Goal: Task Accomplishment & Management: Manage account settings

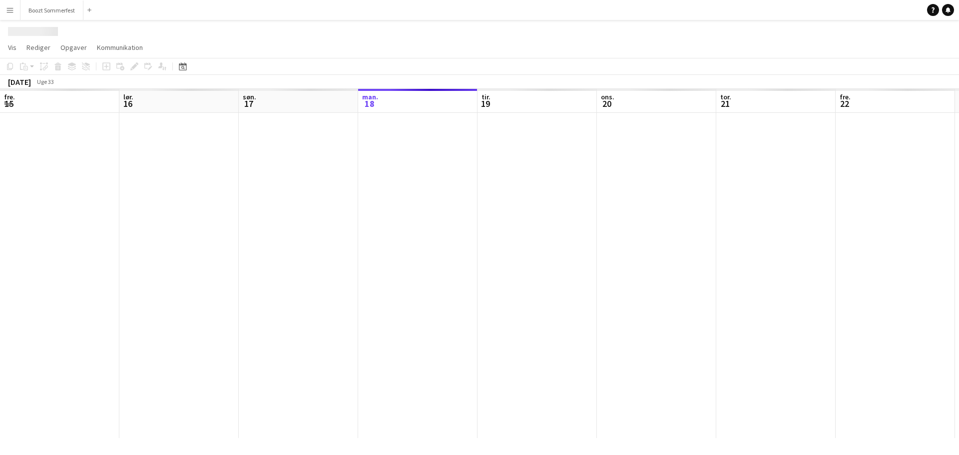
scroll to position [0, 239]
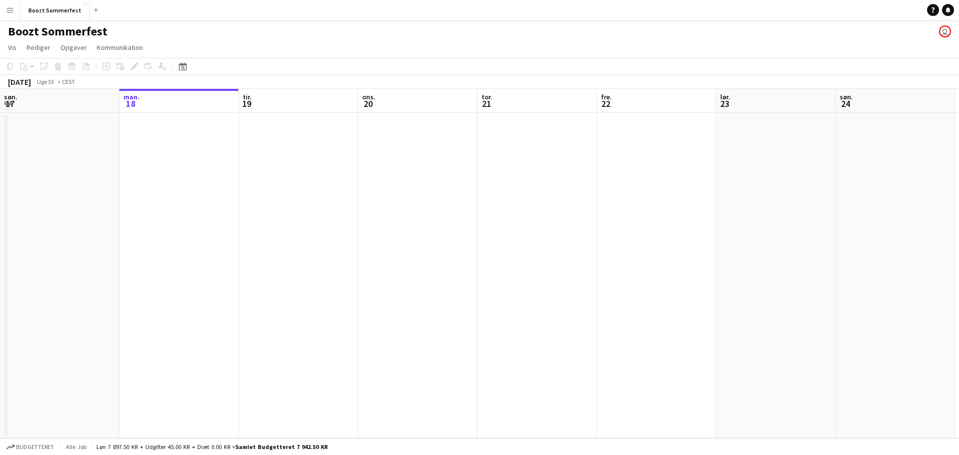
click at [176, 64] on div "Datovælger [DATE] [DATE] mandag M tirsdag T onsdag O torsdag T fredag F lørdag …" at bounding box center [179, 66] width 22 height 12
click at [181, 66] on icon "Datovælger" at bounding box center [183, 66] width 8 height 8
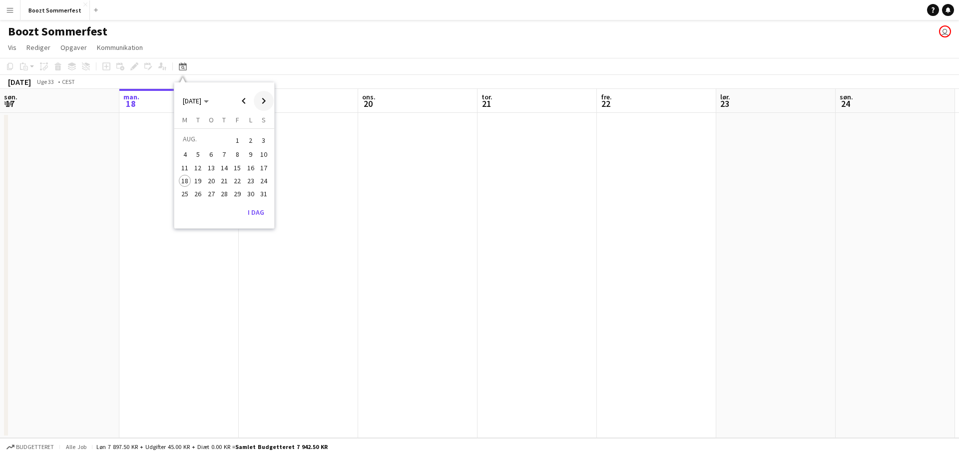
click at [268, 103] on span "Next month" at bounding box center [264, 101] width 20 height 20
click at [240, 150] on span "5" at bounding box center [237, 152] width 12 height 12
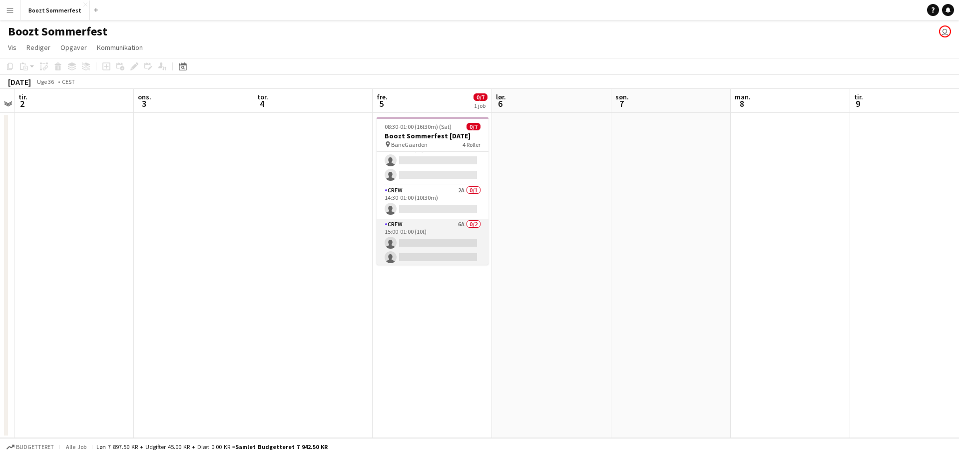
scroll to position [66, 0]
click at [425, 229] on app-card-role "Crew 6A 0/2 15:00-01:00 (10t) single-neutral-actions single-neutral-actions" at bounding box center [433, 240] width 112 height 48
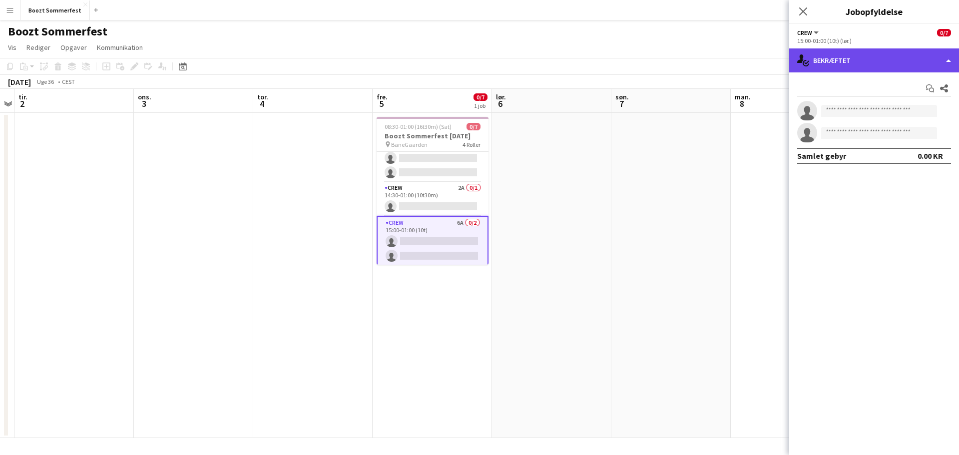
click at [941, 60] on div "single-neutral-actions-check-2 Bekræftet" at bounding box center [874, 60] width 170 height 24
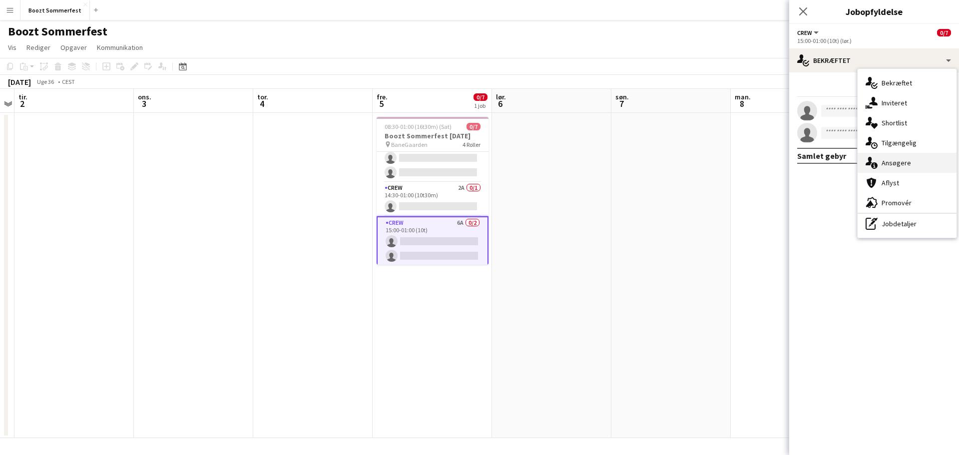
click at [884, 167] on div "single-neutral-actions-information Ansøgere" at bounding box center [906, 163] width 99 height 20
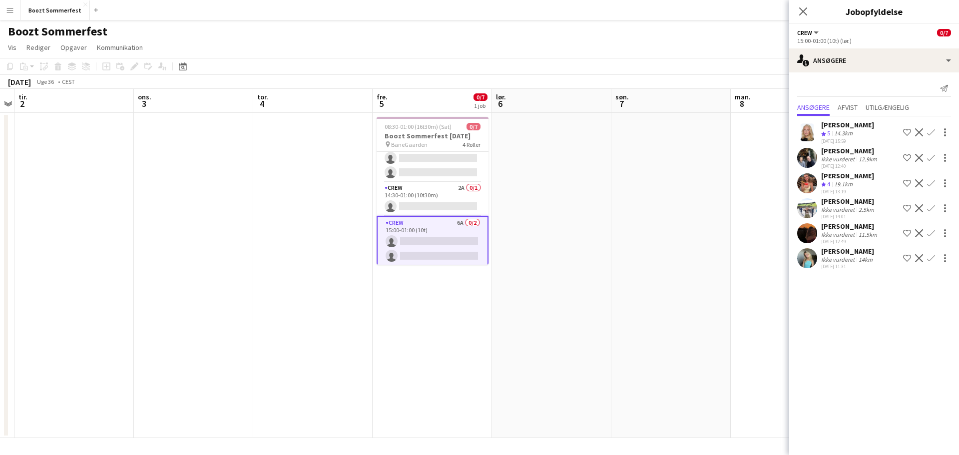
click at [882, 288] on mat-expansion-panel "users2 Ansøgere Send notifikation Ansøgere Afvist Utilgængelig [PERSON_NAME] Te…" at bounding box center [874, 263] width 170 height 383
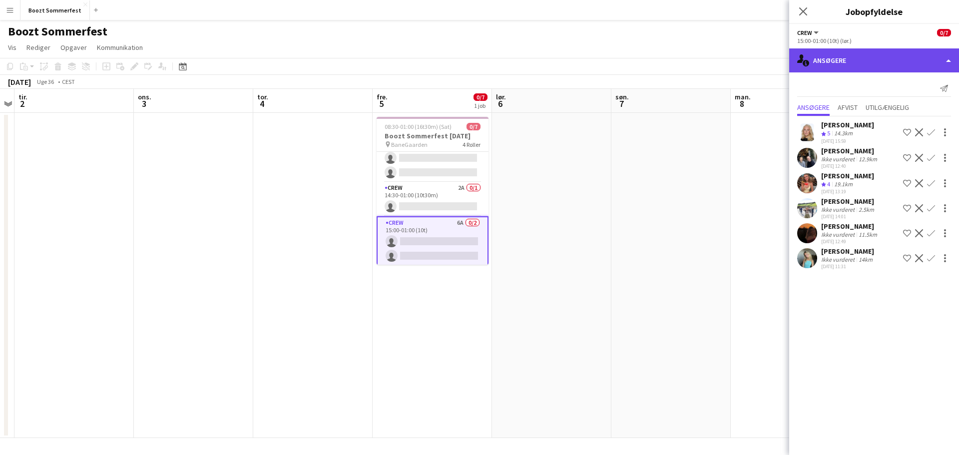
click at [951, 63] on div "single-neutral-actions-information Ansøgere" at bounding box center [874, 60] width 170 height 24
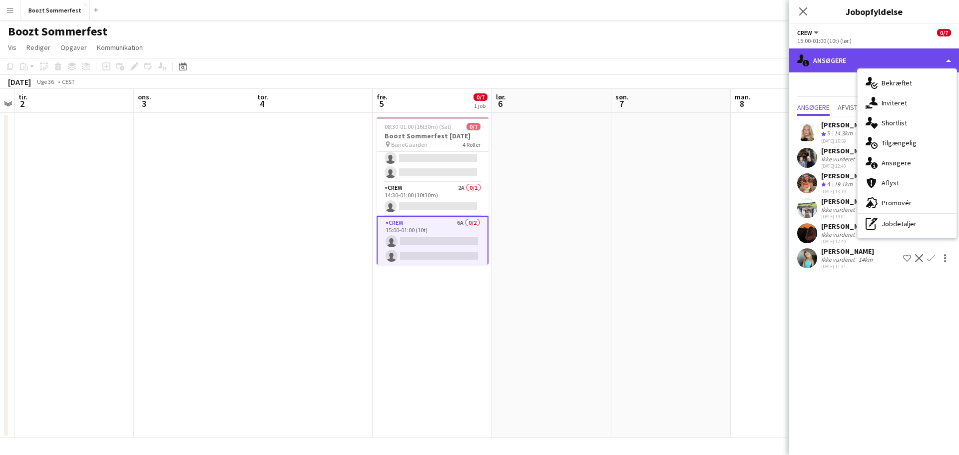
click at [951, 61] on div "single-neutral-actions-information Ansøgere" at bounding box center [874, 60] width 170 height 24
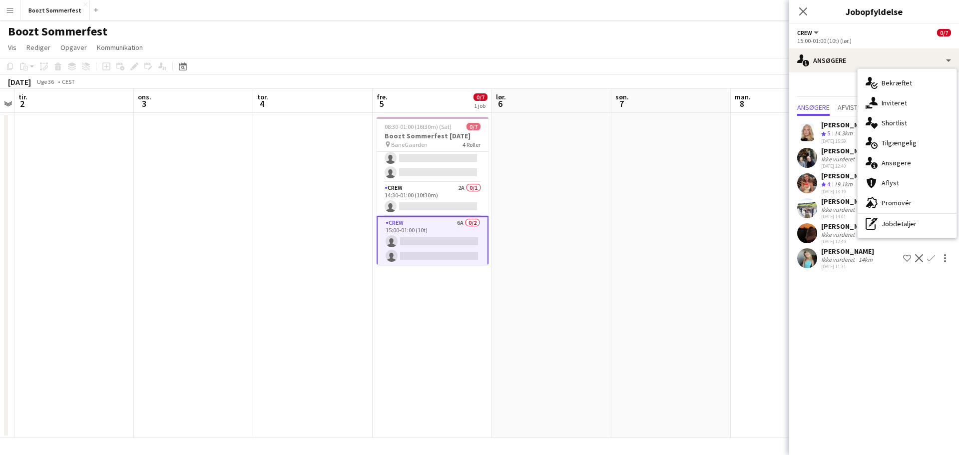
click at [570, 17] on app-navbar "Menu Boards Boards Boards Alle job Status Arbejdsstyrke Arbejdsstyrke Min arbej…" at bounding box center [479, 10] width 959 height 20
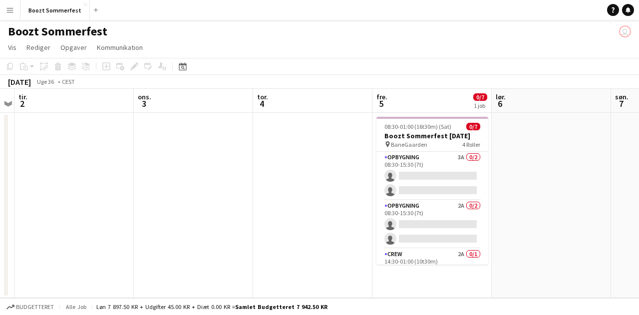
scroll to position [0, 344]
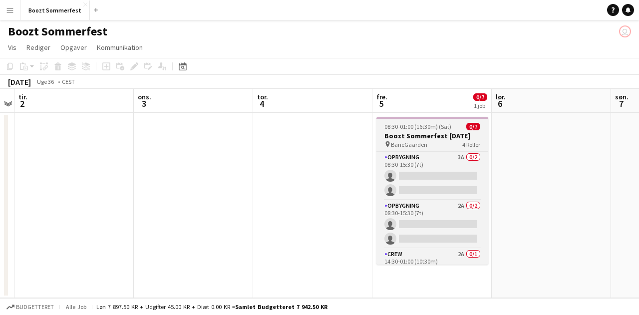
click at [442, 128] on span "08:30-01:00 (16t30m) (Sat)" at bounding box center [418, 126] width 67 height 7
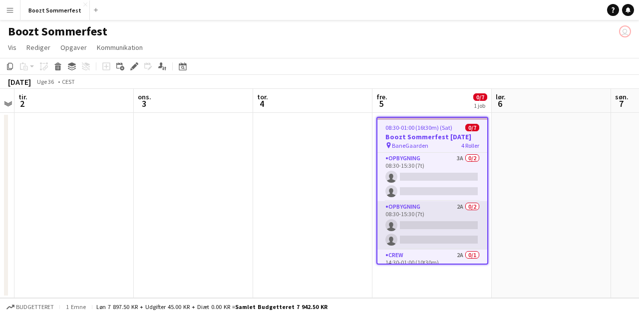
scroll to position [68, 0]
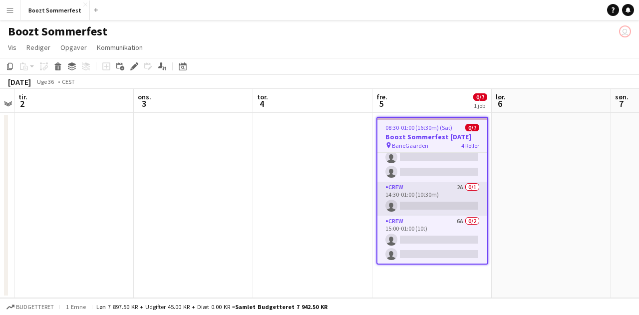
click at [437, 200] on app-card-role "Crew 2A 0/1 14:30-01:00 (10t30m) single-neutral-actions" at bounding box center [433, 199] width 110 height 34
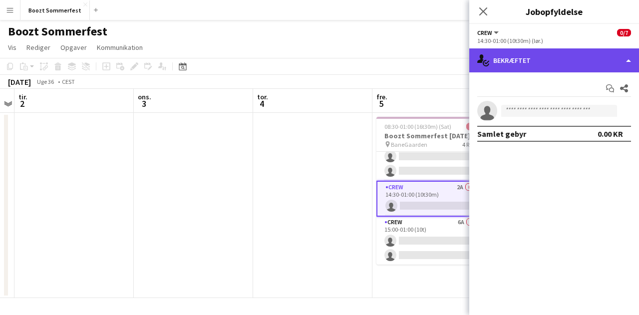
click at [624, 61] on div "single-neutral-actions-check-2 Bekræftet" at bounding box center [554, 60] width 170 height 24
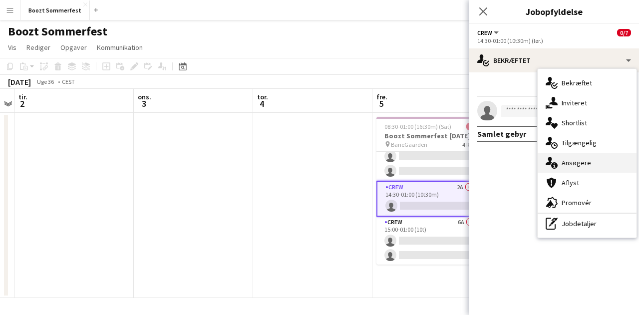
click at [581, 164] on div "single-neutral-actions-information Ansøgere" at bounding box center [587, 163] width 99 height 20
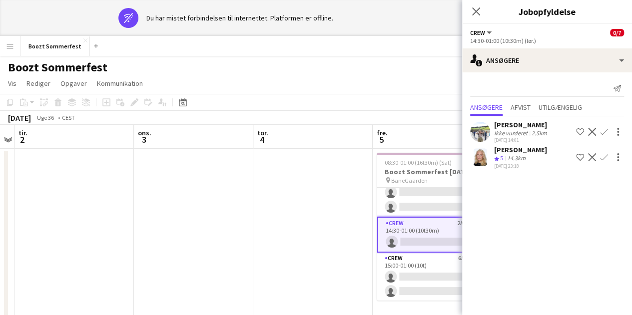
click at [604, 156] on app-icon "Bekræft" at bounding box center [604, 157] width 8 height 8
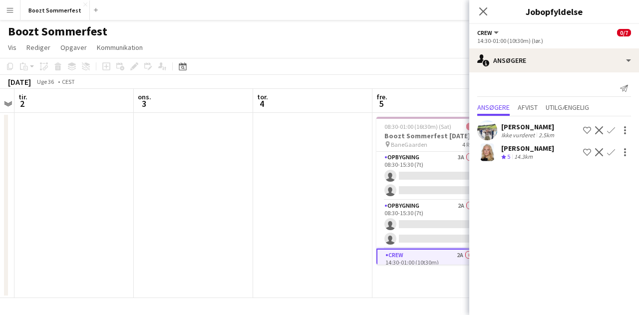
click at [302, 193] on app-date-cell at bounding box center [312, 205] width 119 height 185
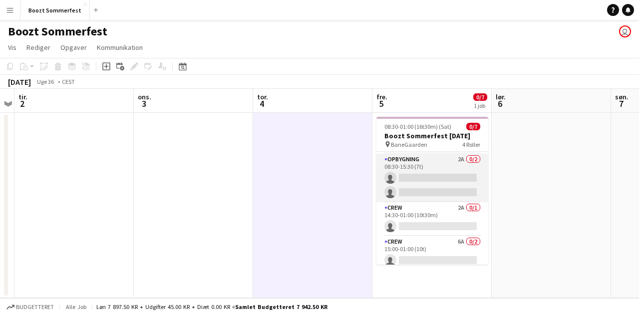
scroll to position [48, 0]
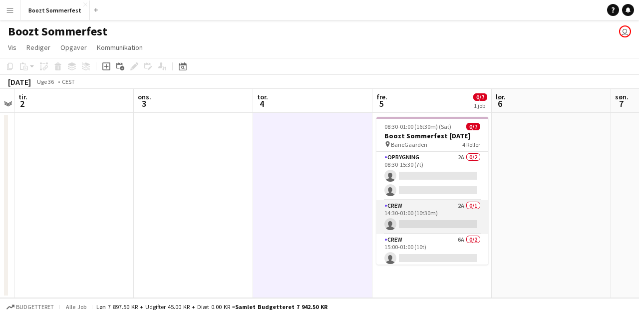
click at [434, 222] on app-card-role "Crew 2A 0/1 14:30-01:00 (10t30m) single-neutral-actions" at bounding box center [433, 217] width 112 height 34
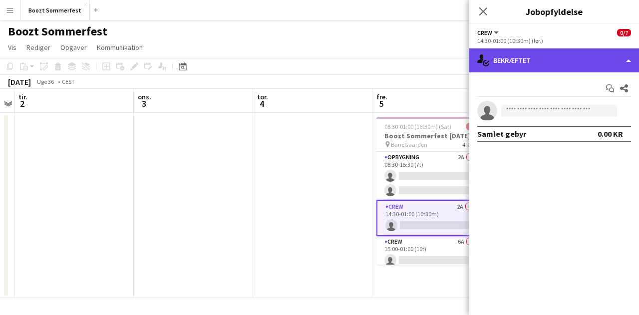
click at [631, 63] on div "single-neutral-actions-check-2 Bekræftet" at bounding box center [554, 60] width 170 height 24
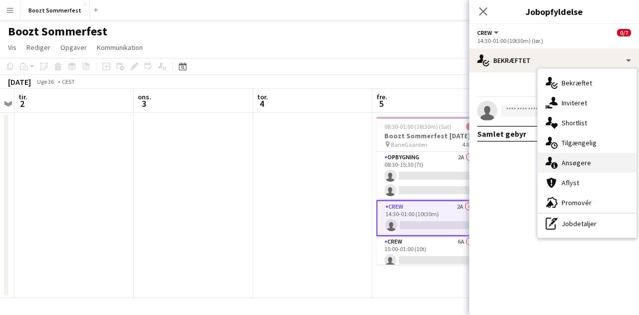
click at [567, 170] on div "single-neutral-actions-information Ansøgere" at bounding box center [587, 163] width 99 height 20
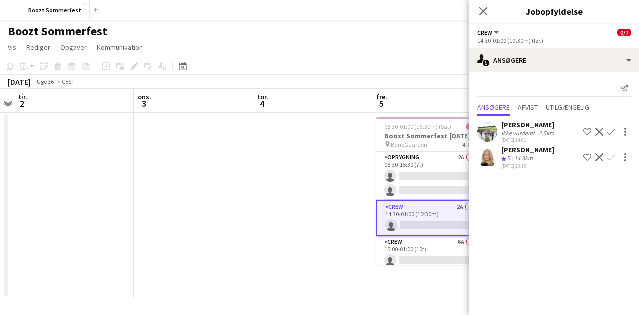
click at [611, 156] on app-icon "Bekræft" at bounding box center [611, 157] width 8 height 8
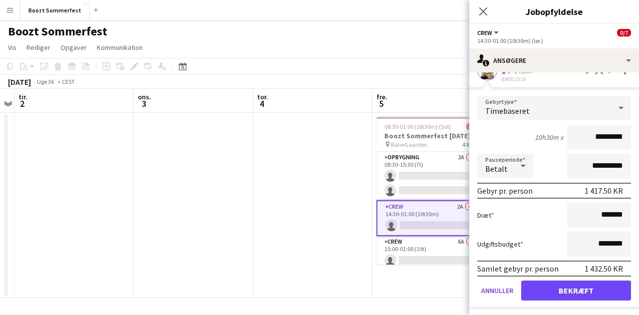
scroll to position [89, 0]
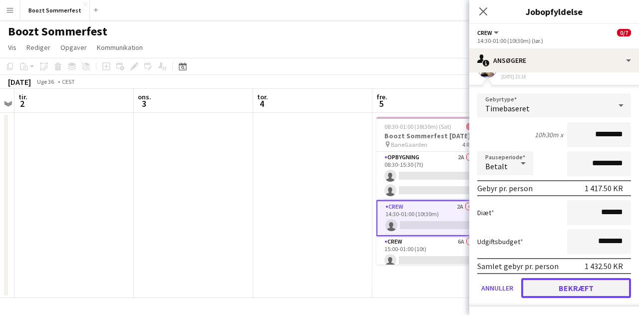
click at [549, 281] on button "Bekræft" at bounding box center [576, 288] width 110 height 20
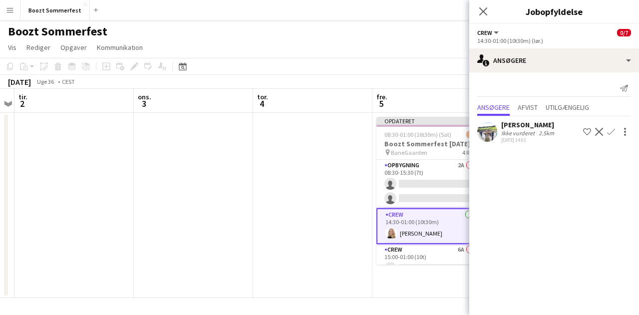
scroll to position [0, 0]
click at [330, 193] on app-date-cell at bounding box center [312, 205] width 119 height 185
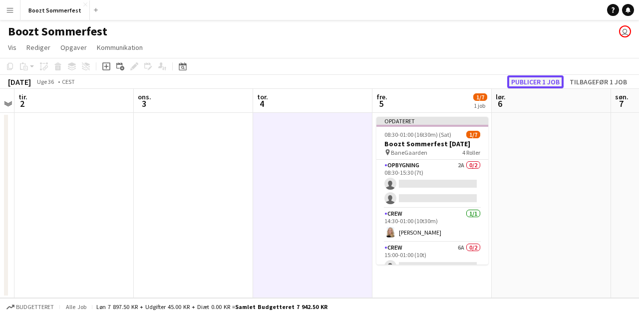
click at [530, 77] on button "Publicer 1 job" at bounding box center [535, 81] width 56 height 13
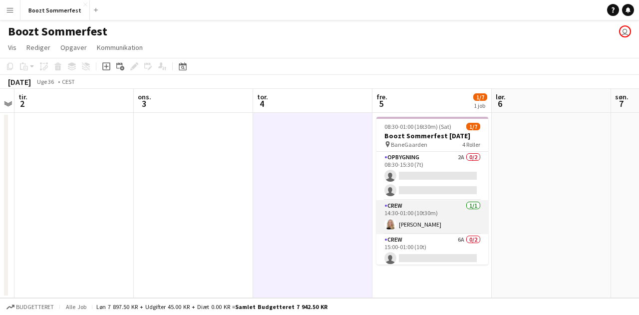
scroll to position [66, 0]
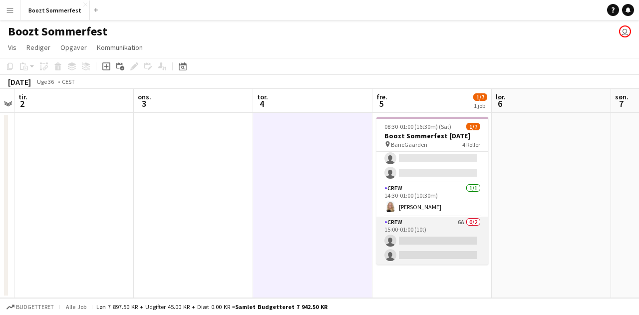
click at [437, 229] on app-card-role "Crew 6A 0/2 15:00-01:00 (10t) single-neutral-actions single-neutral-actions" at bounding box center [433, 241] width 112 height 48
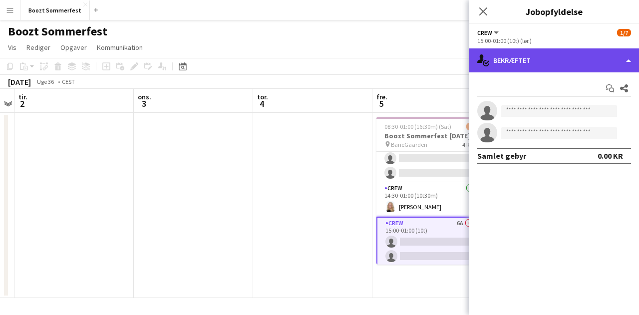
click at [631, 66] on div "single-neutral-actions-check-2 Bekræftet" at bounding box center [554, 60] width 170 height 24
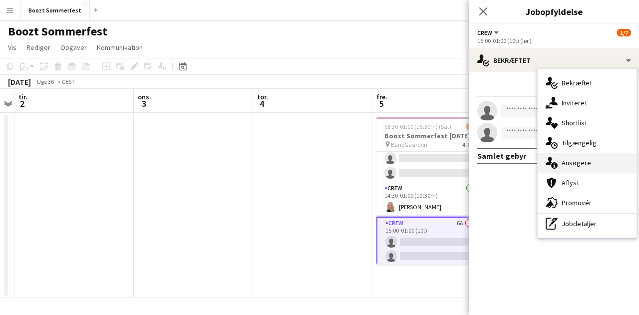
click at [574, 161] on div "single-neutral-actions-information Ansøgere" at bounding box center [587, 163] width 99 height 20
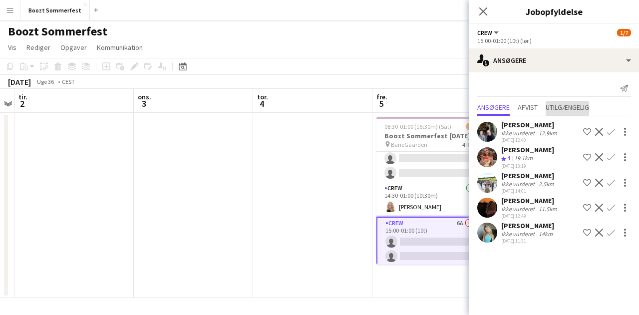
click at [563, 104] on span "Utilgængelig" at bounding box center [567, 107] width 43 height 7
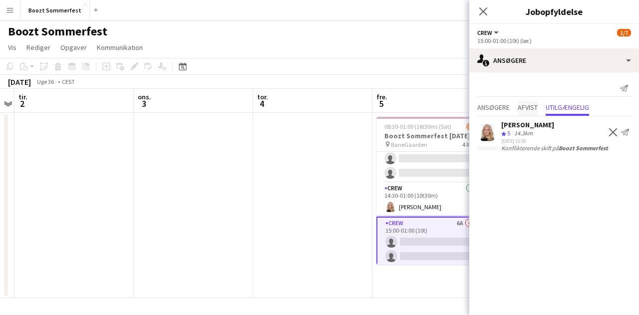
click at [532, 110] on span "Afvist" at bounding box center [528, 107] width 20 height 7
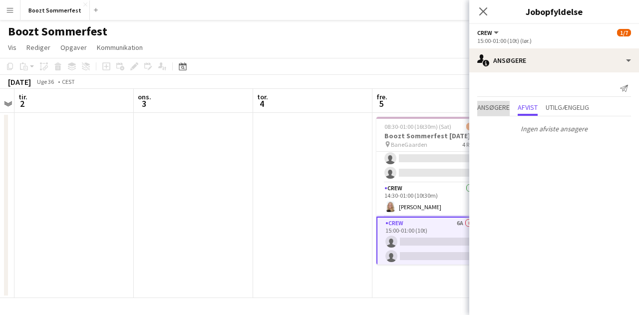
click at [501, 107] on span "Ansøgere" at bounding box center [493, 107] width 32 height 7
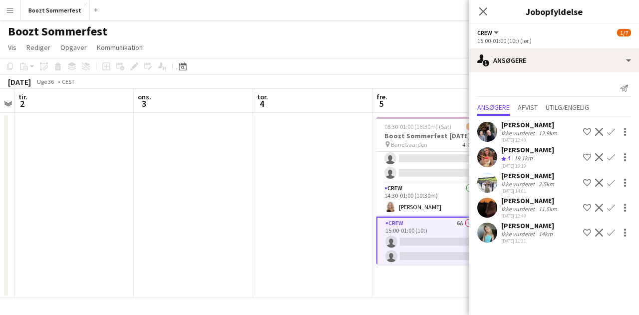
click at [307, 51] on app-page-menu "Vis Dagvisning udvidet Dagvisning kollapset Månedsvisning Datovælger Spring til…" at bounding box center [319, 48] width 639 height 19
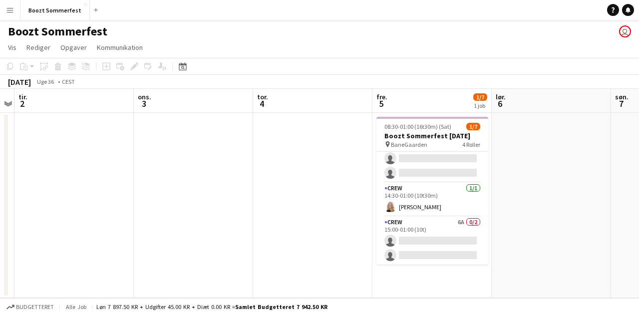
click at [16, 14] on button "Menu" at bounding box center [10, 10] width 20 height 20
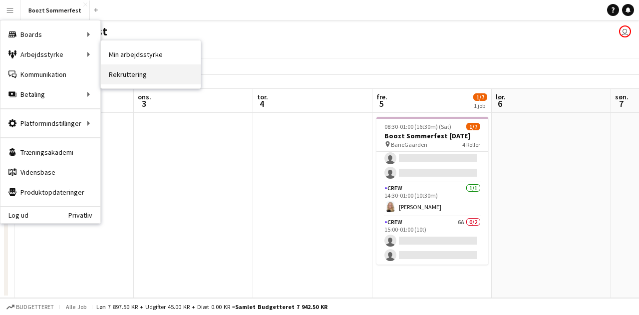
click at [122, 72] on link "Rekruttering" at bounding box center [151, 74] width 100 height 20
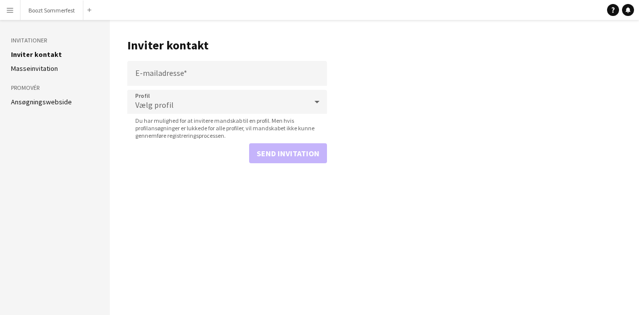
click at [32, 104] on link "Ansøgningswebside" at bounding box center [41, 101] width 61 height 9
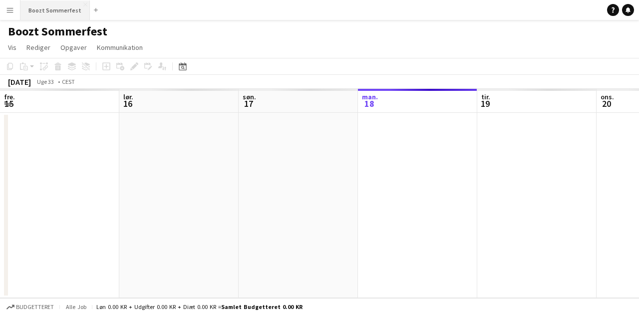
scroll to position [0, 239]
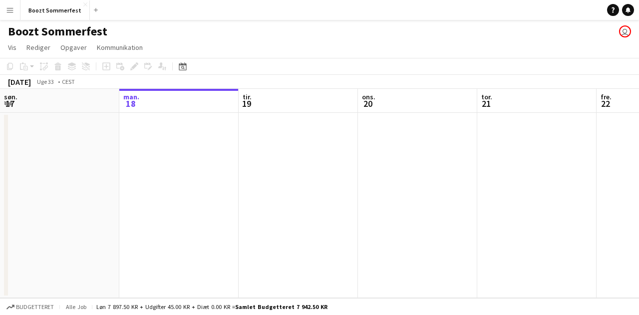
click at [11, 14] on button "Menu" at bounding box center [10, 10] width 20 height 20
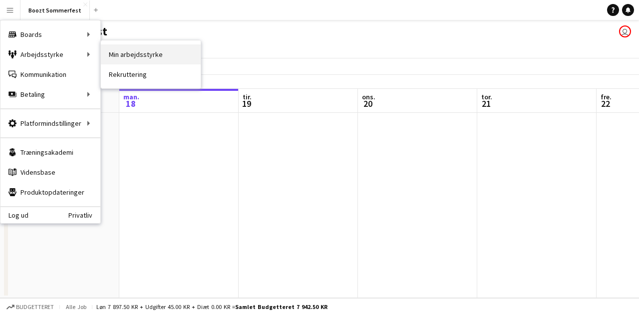
click at [123, 54] on link "Min arbejdsstyrke" at bounding box center [151, 54] width 100 height 20
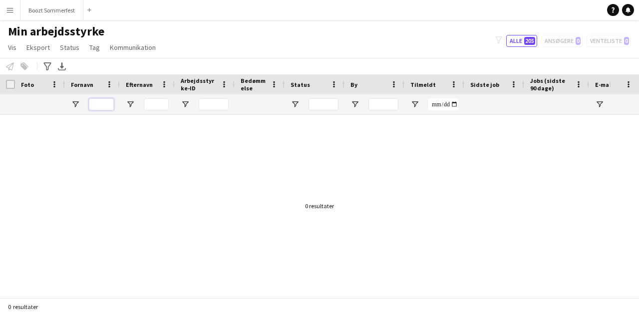
click at [98, 100] on input "Fornavn Filter Input" at bounding box center [101, 104] width 25 height 12
type input "********"
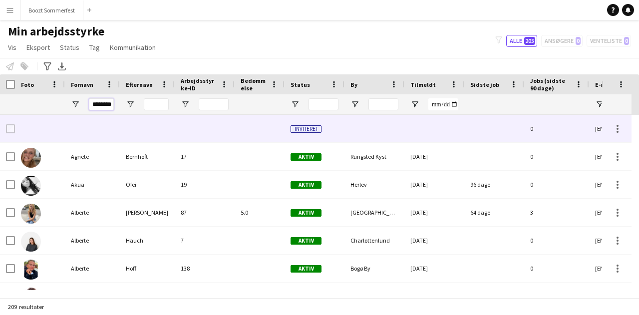
type input "********"
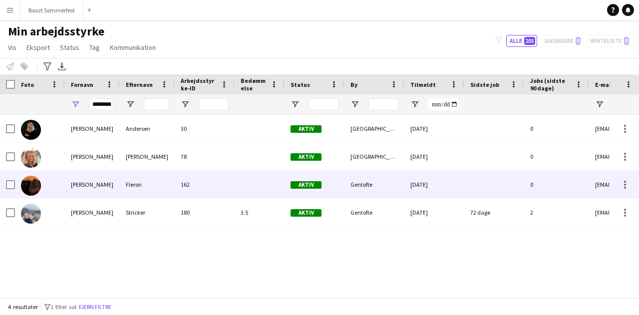
click at [104, 185] on div "[PERSON_NAME]" at bounding box center [92, 184] width 55 height 27
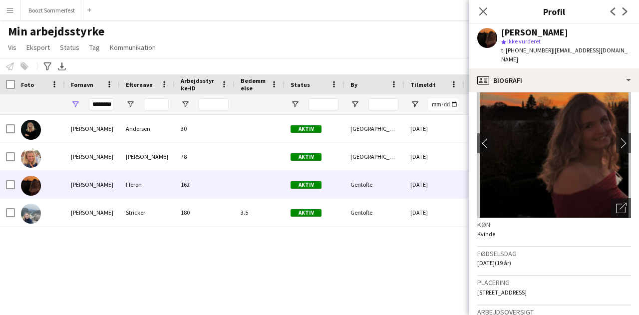
scroll to position [26, 0]
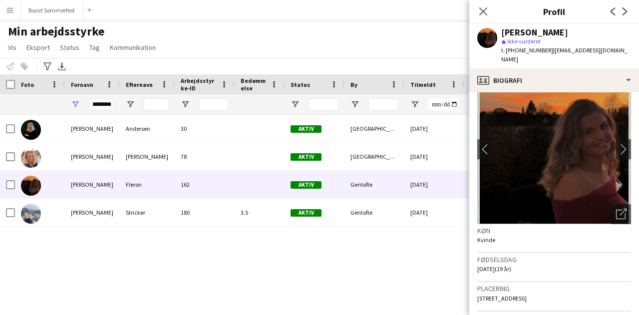
click at [203, 262] on div "[PERSON_NAME] 30 Aktiv [GEOGRAPHIC_DATA] [DATE] 0 [EMAIL_ADDRESS][DOMAIN_NAME] …" at bounding box center [304, 202] width 609 height 175
click at [482, 14] on icon "Luk pop-in" at bounding box center [482, 10] width 9 height 9
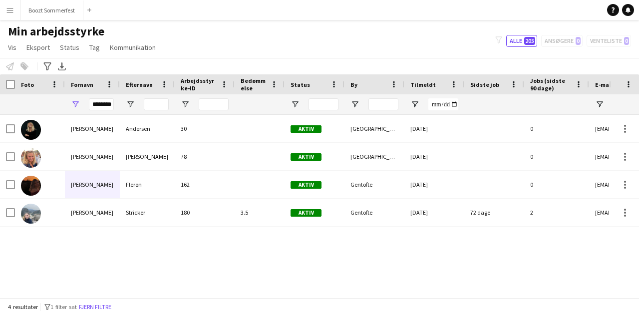
click at [6, 13] on app-icon "Menu" at bounding box center [10, 10] width 8 height 8
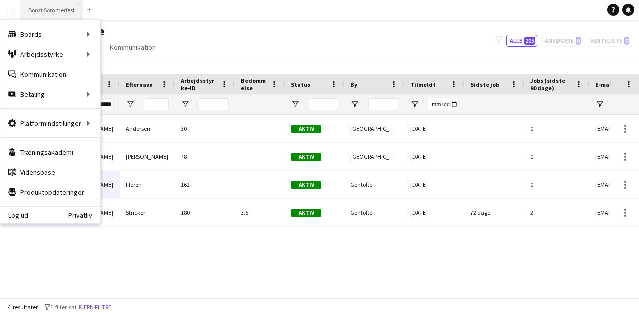
click at [37, 11] on button "Boozt Sommerfest Luk" at bounding box center [51, 9] width 63 height 19
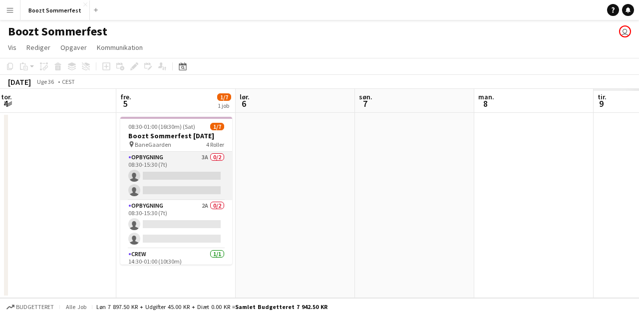
scroll to position [0, 246]
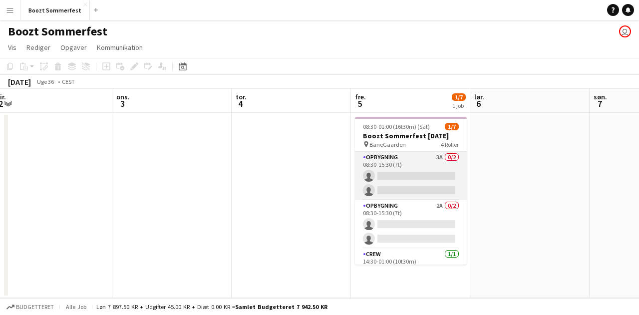
click at [428, 175] on app-card-role "Opbygning 3A 0/2 08:30-15:30 (7t) single-neutral-actions single-neutral-actions" at bounding box center [411, 176] width 112 height 48
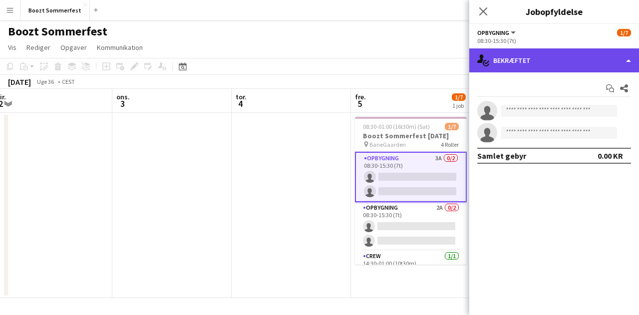
click at [625, 57] on div "single-neutral-actions-check-2 Bekræftet" at bounding box center [554, 60] width 170 height 24
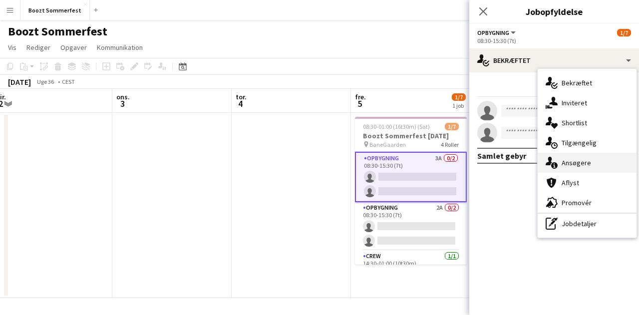
click at [577, 165] on div "single-neutral-actions-information Ansøgere" at bounding box center [587, 163] width 99 height 20
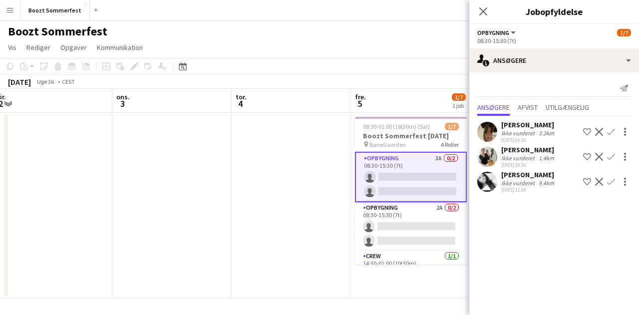
click at [612, 132] on app-icon "Bekræft" at bounding box center [611, 132] width 8 height 8
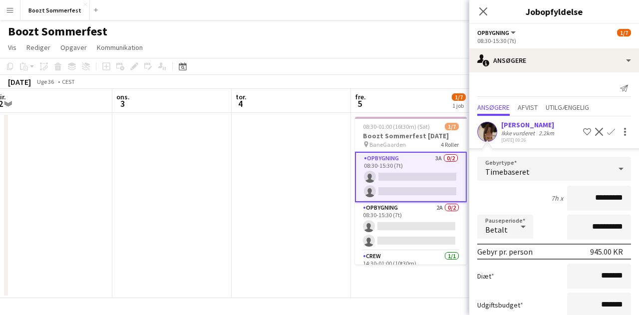
scroll to position [114, 0]
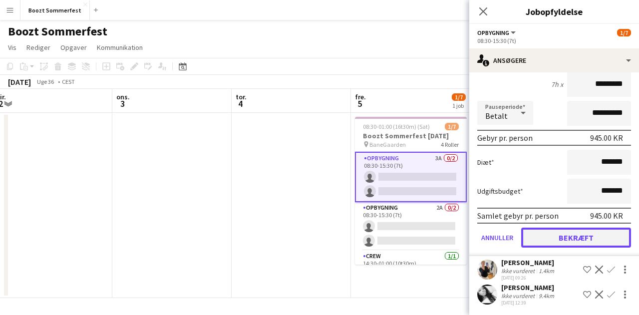
click at [592, 239] on button "Bekræft" at bounding box center [576, 238] width 110 height 20
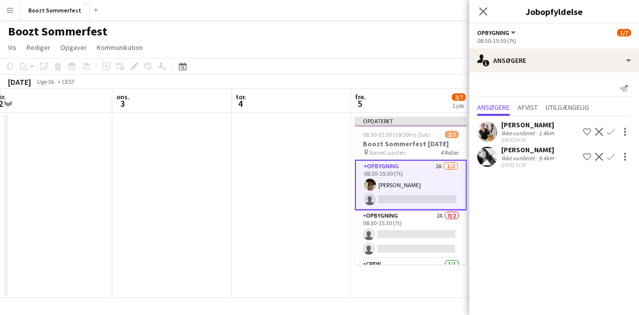
scroll to position [0, 0]
click at [612, 130] on app-icon "Bekræft" at bounding box center [611, 132] width 8 height 8
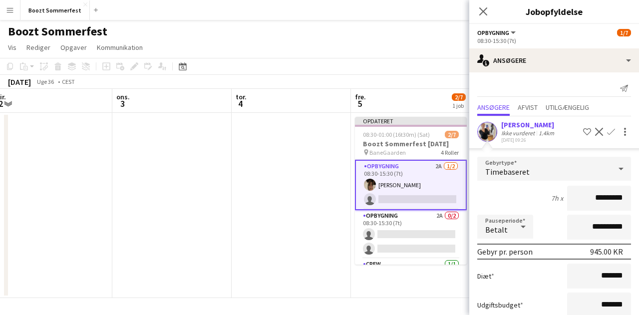
scroll to position [89, 0]
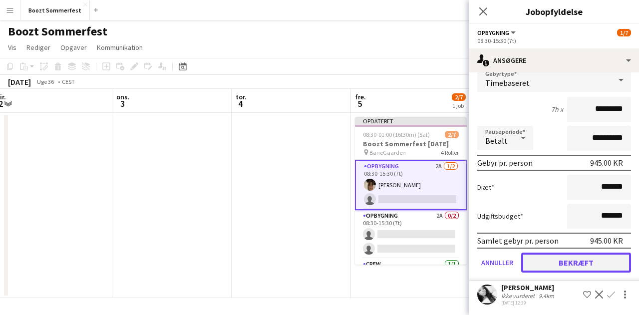
click at [570, 262] on button "Bekræft" at bounding box center [576, 263] width 110 height 20
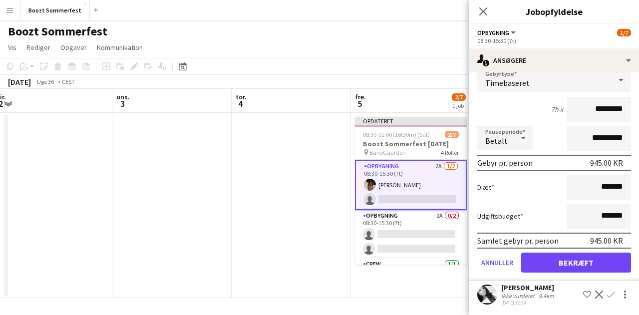
scroll to position [0, 0]
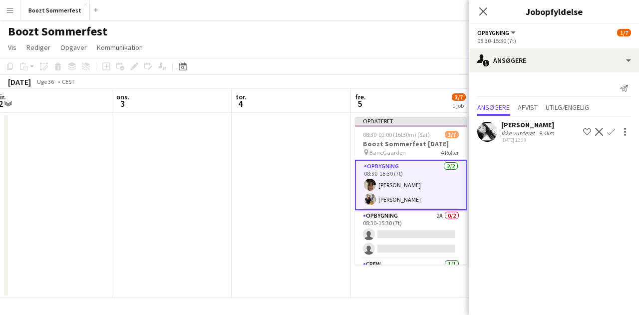
click at [303, 195] on app-date-cell at bounding box center [291, 205] width 119 height 185
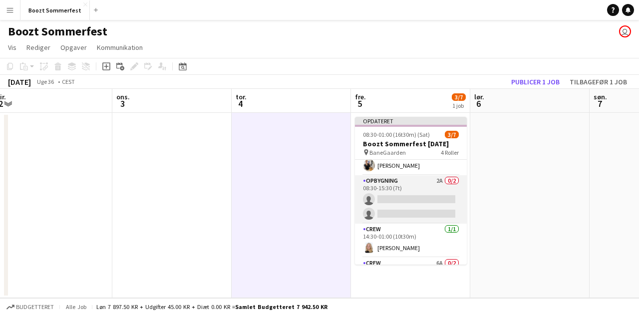
scroll to position [34, 0]
click at [413, 195] on app-card-role "Opbygning 2A 0/2 08:30-15:30 (7t) single-neutral-actions single-neutral-actions" at bounding box center [411, 198] width 112 height 48
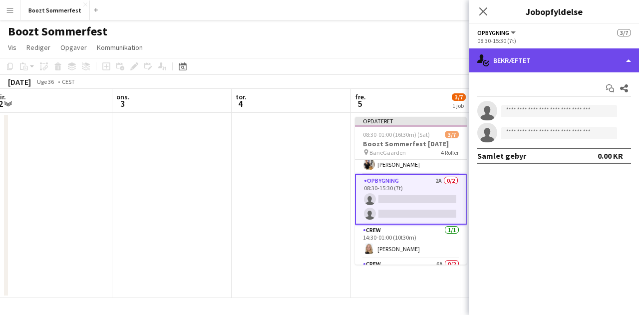
click at [637, 60] on div "single-neutral-actions-check-2 Bekræftet" at bounding box center [554, 60] width 170 height 24
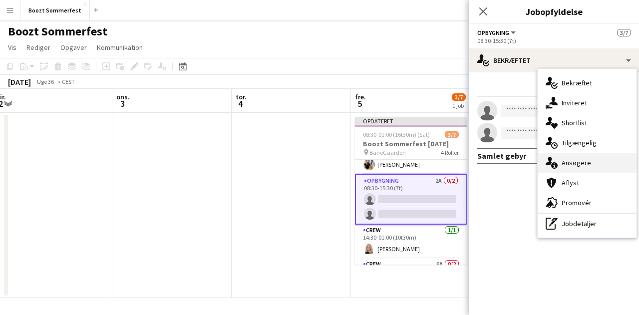
click at [565, 164] on div "single-neutral-actions-information Ansøgere" at bounding box center [587, 163] width 99 height 20
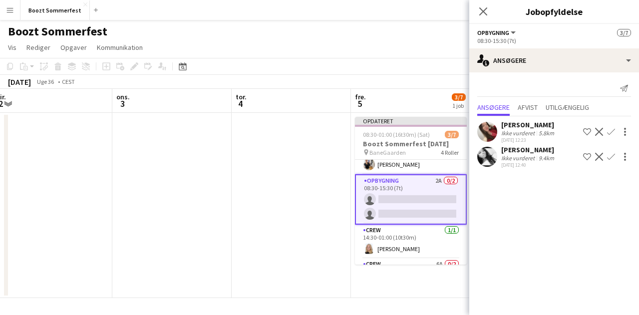
click at [612, 131] on app-icon "Bekræft" at bounding box center [611, 132] width 8 height 8
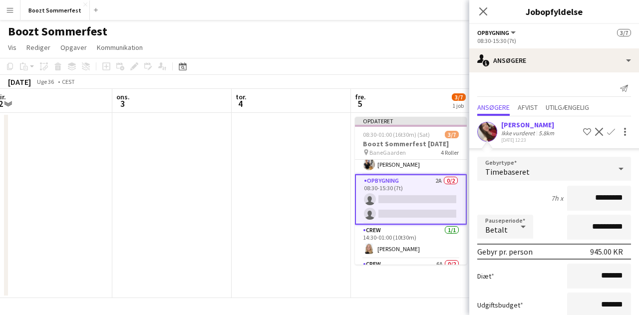
scroll to position [89, 0]
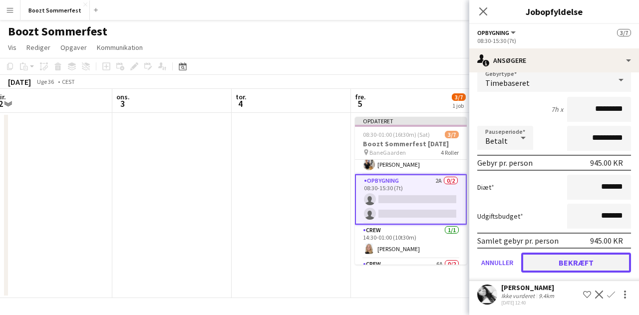
click at [574, 261] on button "Bekræft" at bounding box center [576, 263] width 110 height 20
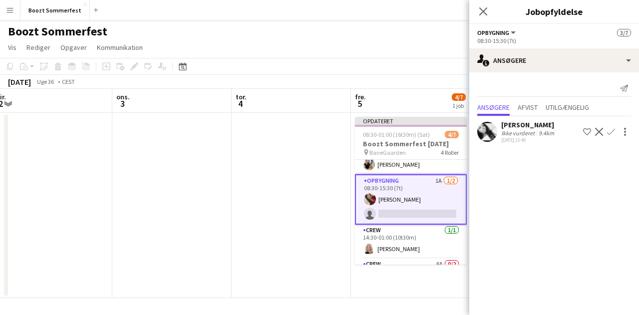
scroll to position [0, 0]
click at [264, 207] on app-date-cell at bounding box center [291, 205] width 119 height 185
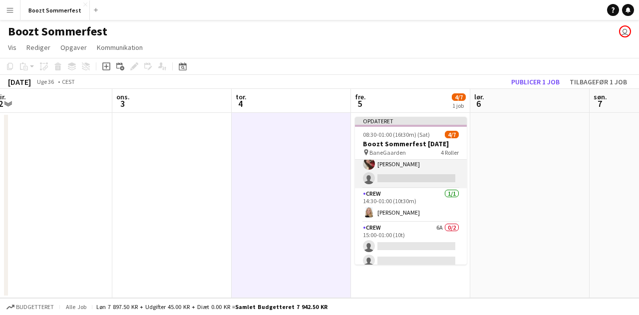
scroll to position [74, 0]
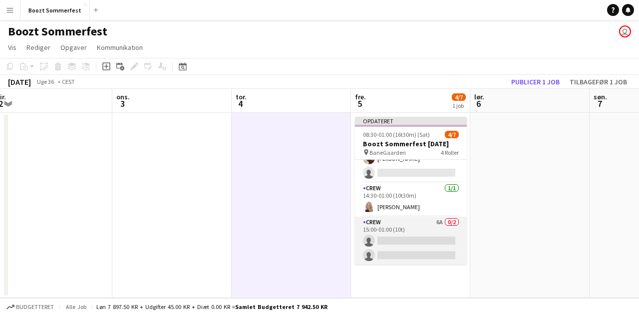
click at [401, 250] on app-card-role "Crew 6A 0/2 15:00-01:00 (10t) single-neutral-actions single-neutral-actions" at bounding box center [411, 241] width 112 height 48
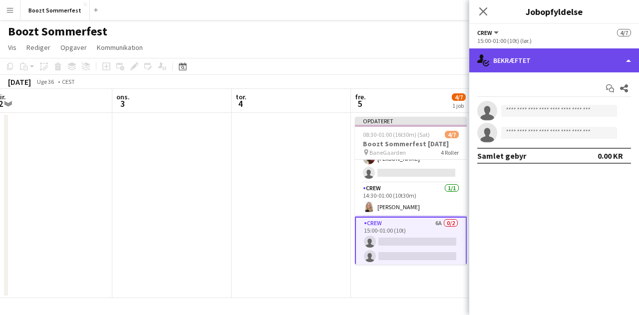
click at [627, 60] on div "single-neutral-actions-check-2 Bekræftet" at bounding box center [554, 60] width 170 height 24
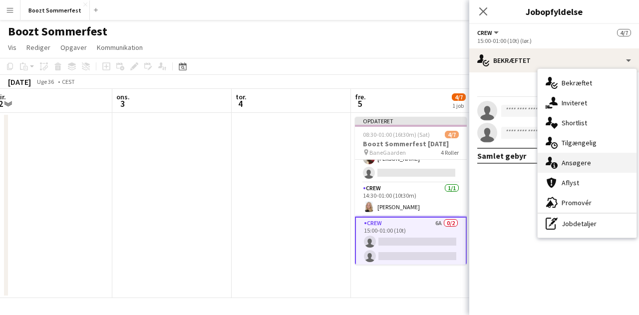
click at [589, 162] on div "single-neutral-actions-information Ansøgere" at bounding box center [587, 163] width 99 height 20
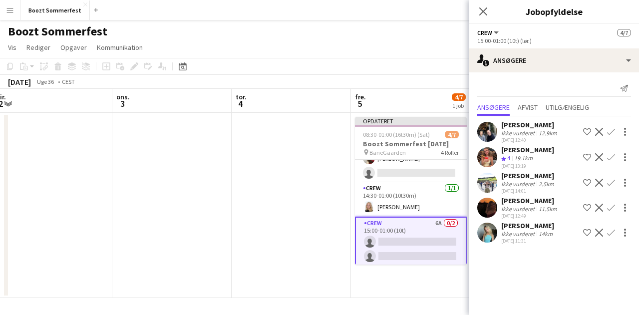
click at [611, 184] on app-icon "Bekræft" at bounding box center [611, 183] width 8 height 8
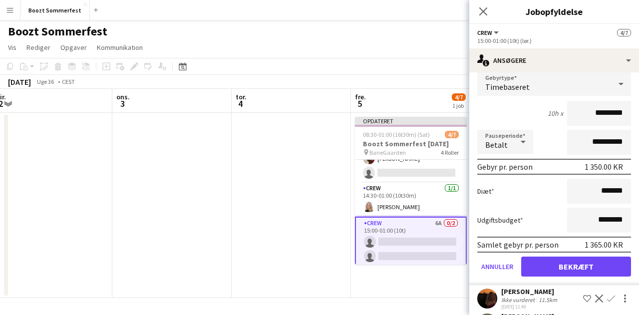
scroll to position [164, 0]
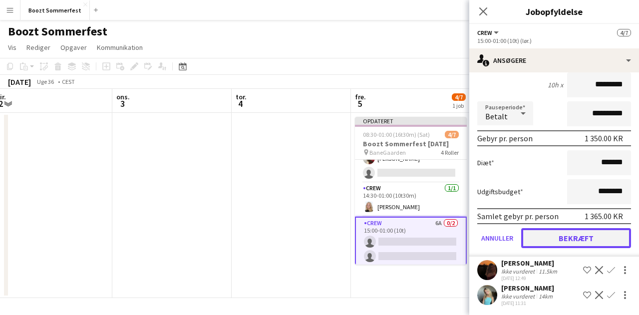
click at [571, 237] on button "Bekræft" at bounding box center [576, 238] width 110 height 20
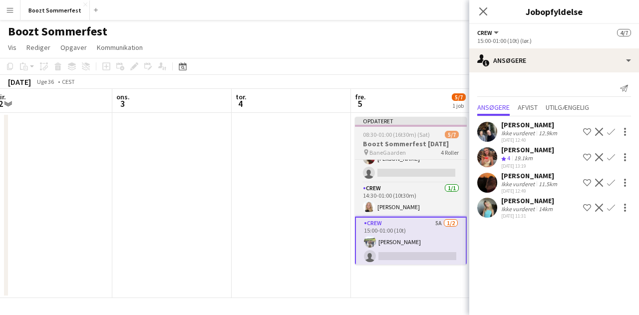
scroll to position [76, 0]
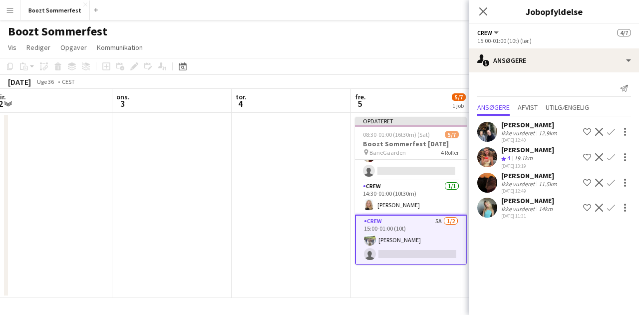
click at [500, 264] on mat-expansion-panel "users2 Ansøgere Send notifikation Ansøgere Afvist Utilgængelig [PERSON_NAME] vu…" at bounding box center [554, 193] width 170 height 243
click at [502, 174] on div "[PERSON_NAME]" at bounding box center [530, 175] width 58 height 9
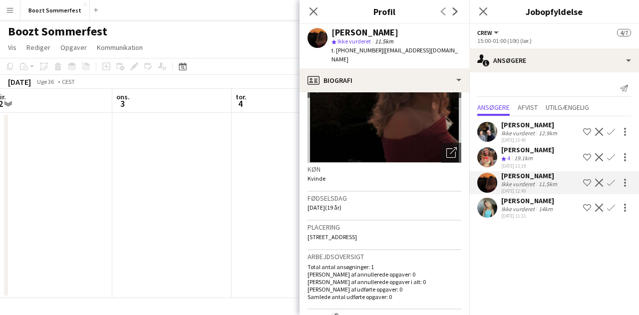
scroll to position [0, 0]
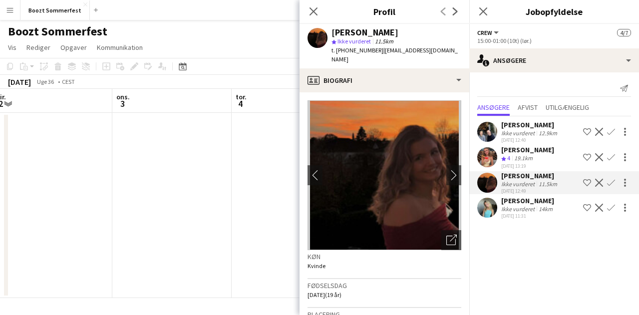
click at [541, 263] on mat-expansion-panel "users2 Ansøgere Send notifikation Ansøgere Afvist Utilgængelig [PERSON_NAME] vu…" at bounding box center [554, 193] width 170 height 243
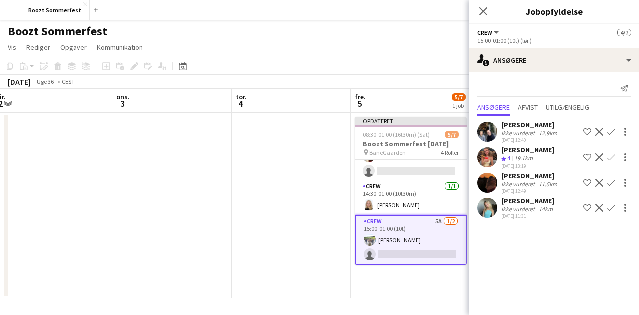
click at [490, 131] on app-user-avatar at bounding box center [487, 132] width 20 height 20
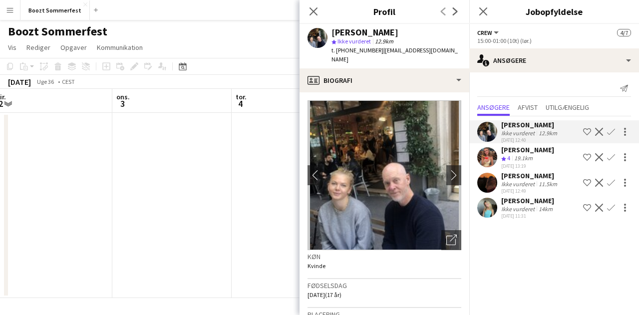
click at [527, 206] on div "Ikke vurderet" at bounding box center [518, 208] width 35 height 7
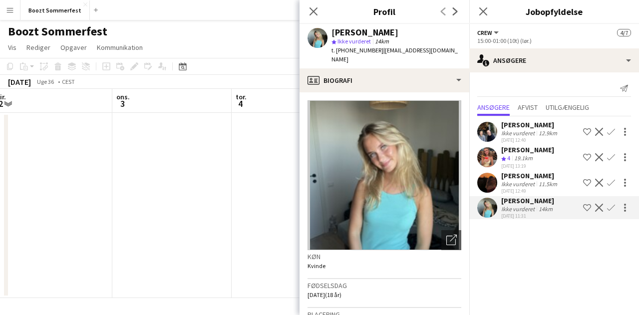
click at [612, 207] on app-icon "Bekræft" at bounding box center [611, 208] width 8 height 8
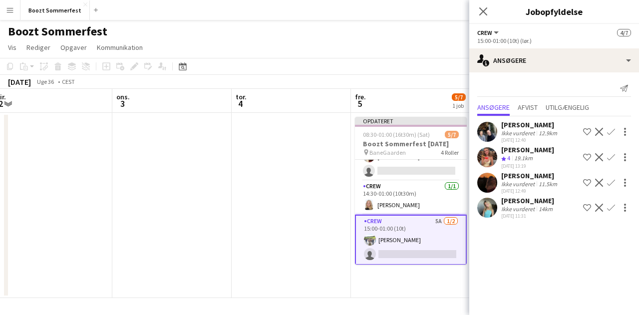
click at [612, 207] on app-icon "Bekræft" at bounding box center [611, 208] width 8 height 8
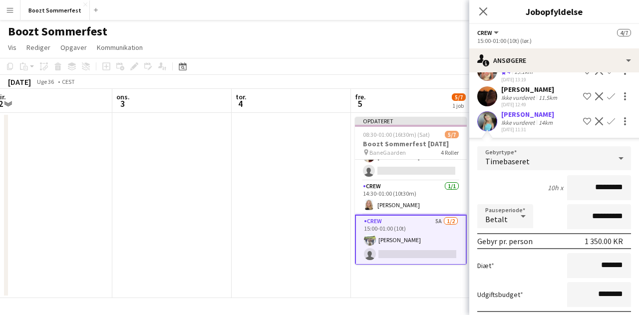
scroll to position [139, 0]
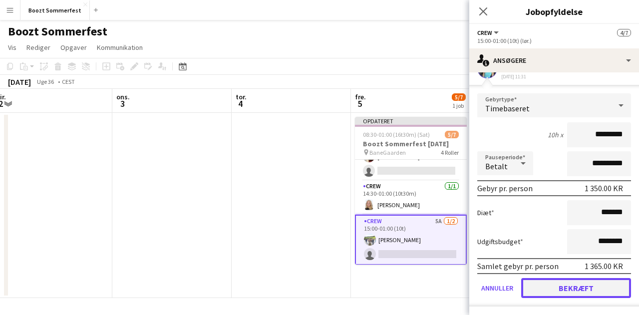
click at [568, 293] on button "Bekræft" at bounding box center [576, 288] width 110 height 20
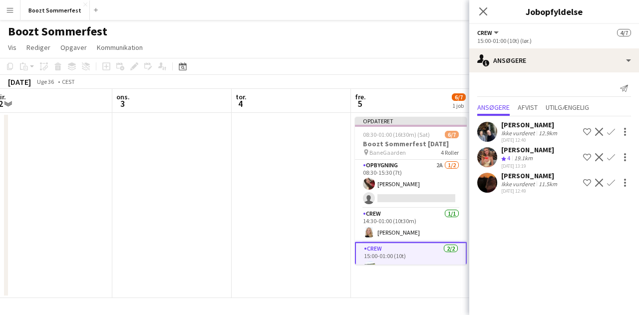
scroll to position [76, 0]
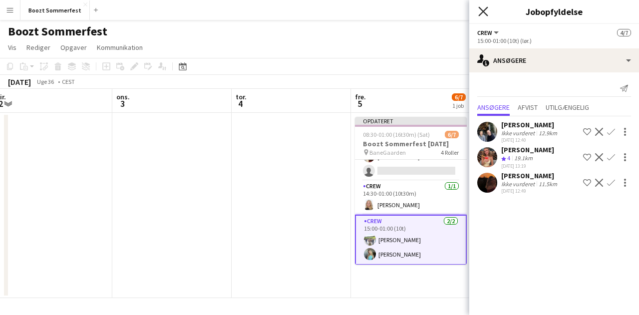
click at [481, 12] on icon "Luk pop-in" at bounding box center [482, 10] width 9 height 9
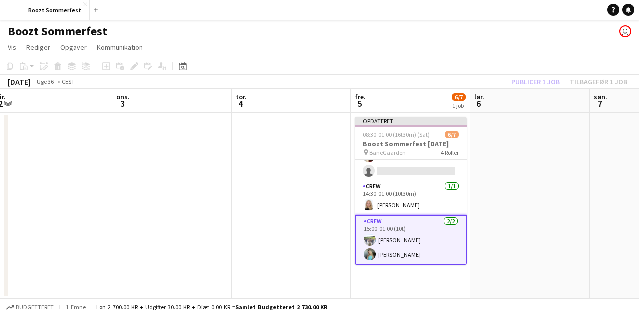
click at [539, 78] on div "Publicer 1 job Tilbagefør 1 job" at bounding box center [569, 81] width 140 height 13
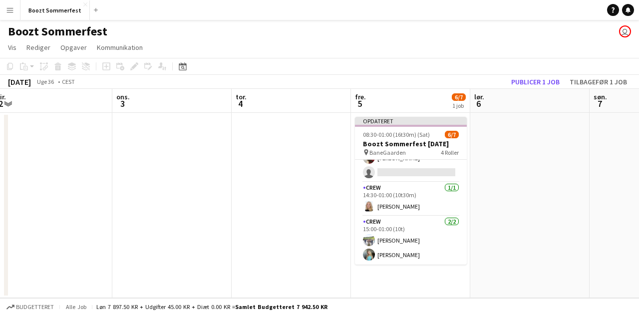
scroll to position [74, 0]
click at [535, 78] on button "Publicer 1 job" at bounding box center [535, 81] width 56 height 13
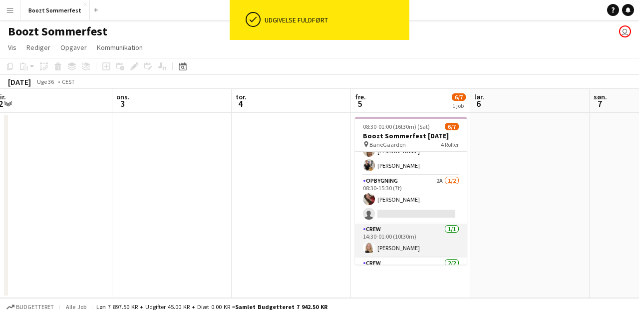
scroll to position [0, 0]
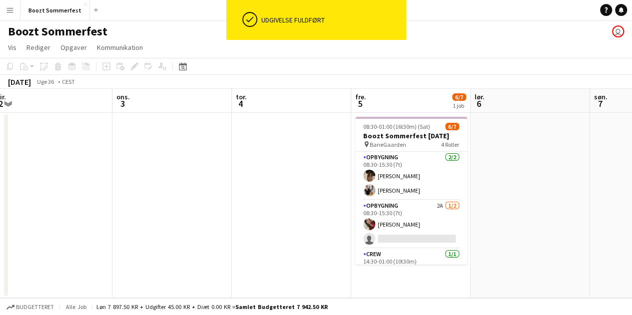
click at [462, 20] on app-navbar "Menu Boards Boards Boards Alle job Status Arbejdsstyrke Arbejdsstyrke Min arbej…" at bounding box center [316, 10] width 632 height 20
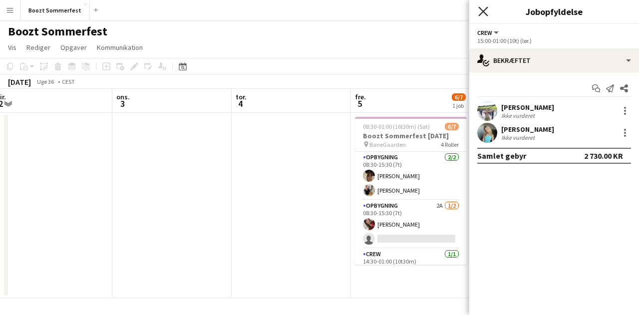
click at [481, 11] on icon "Luk pop-in" at bounding box center [482, 10] width 9 height 9
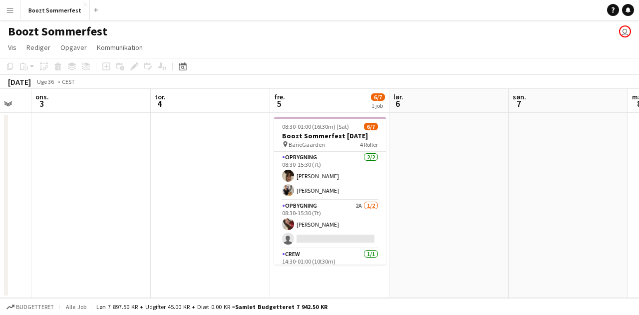
scroll to position [0, 327]
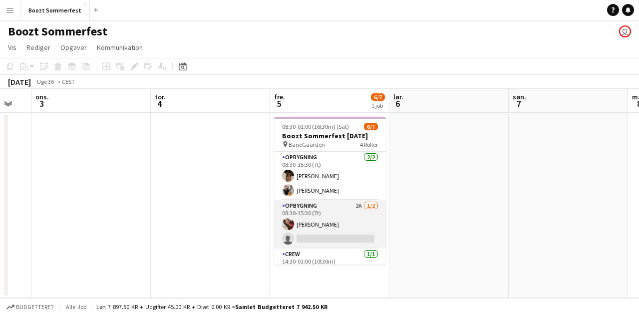
click at [333, 233] on app-card-role "Opbygning 2A 1/2 08:30-15:30 (7t) Clara Busch single-neutral-actions" at bounding box center [330, 224] width 112 height 48
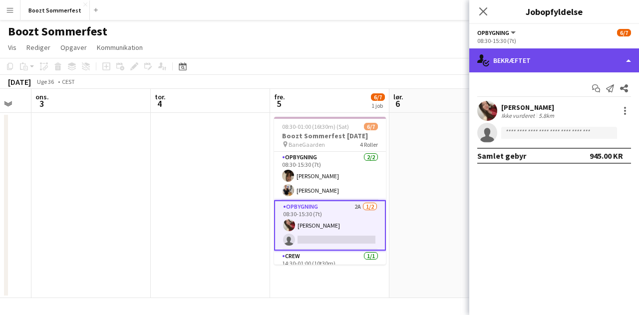
click at [623, 61] on div "single-neutral-actions-check-2 Bekræftet" at bounding box center [554, 60] width 170 height 24
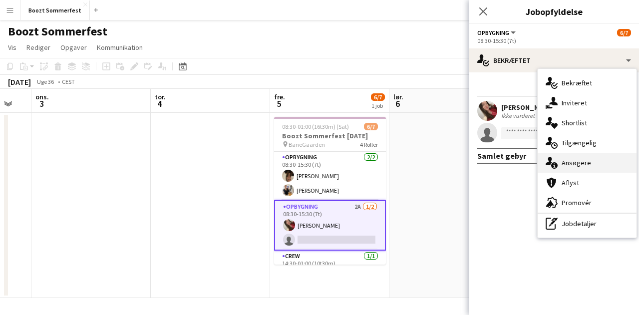
click at [584, 166] on div "single-neutral-actions-information Ansøgere" at bounding box center [587, 163] width 99 height 20
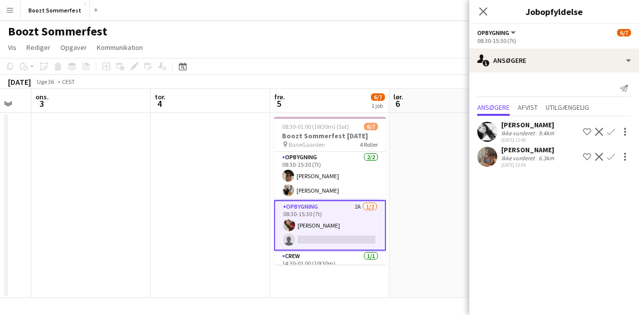
click at [491, 156] on app-user-avatar at bounding box center [487, 157] width 20 height 20
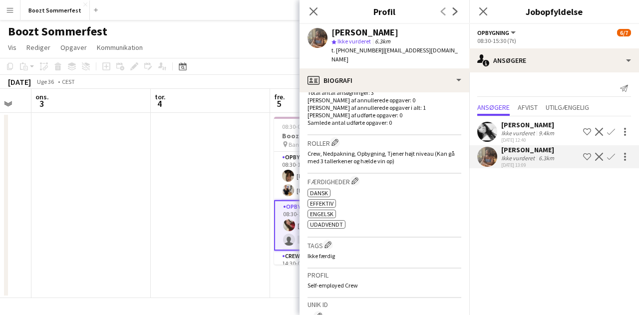
scroll to position [272, 0]
click at [492, 252] on mat-expansion-panel "users2 Ansøgere Send notifikation Ansøgere Afvist Utilgængelig Akua Ofei Ikke v…" at bounding box center [554, 193] width 170 height 243
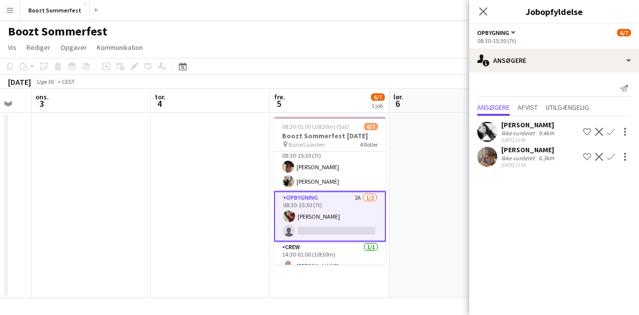
scroll to position [0, 0]
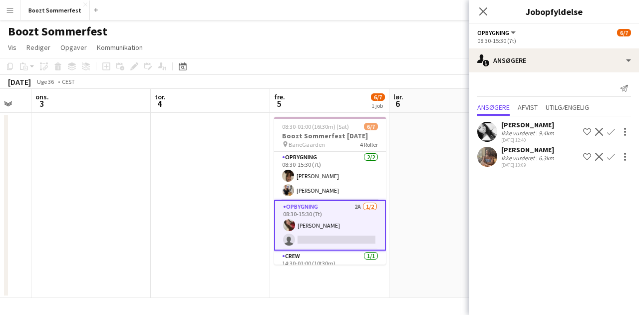
click at [490, 154] on app-user-avatar at bounding box center [487, 157] width 20 height 20
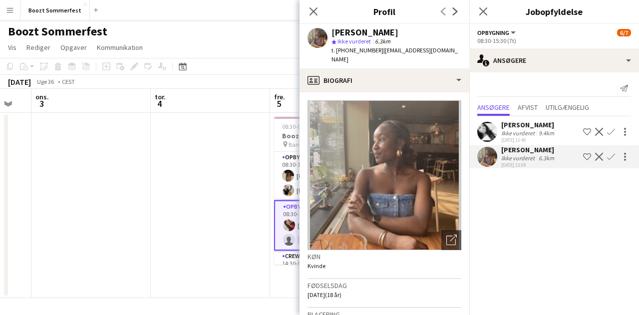
click at [509, 251] on mat-expansion-panel "users2 Ansøgere Send notifikation Ansøgere Afvist Utilgængelig Akua Ofei Ikke v…" at bounding box center [554, 193] width 170 height 243
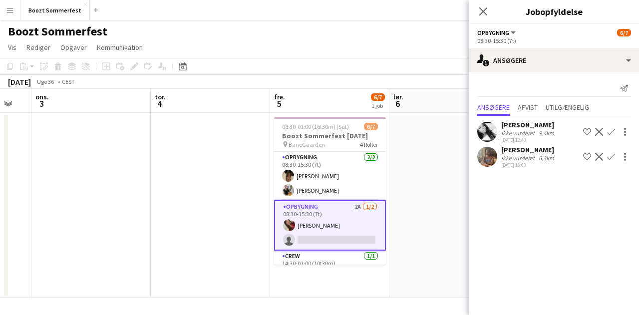
click at [491, 155] on app-user-avatar at bounding box center [487, 157] width 20 height 20
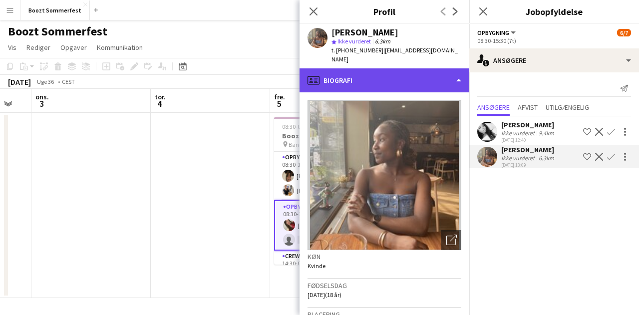
click at [453, 73] on div "profile Biografi" at bounding box center [385, 80] width 170 height 24
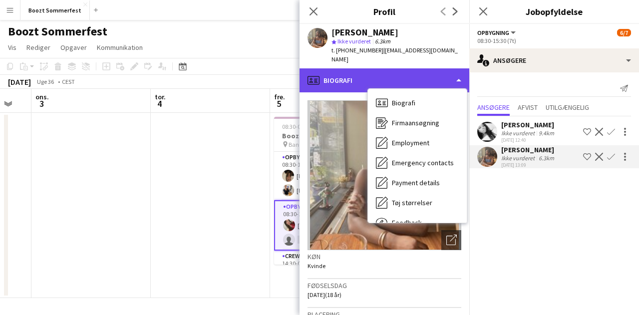
click at [456, 68] on div "profile Biografi" at bounding box center [385, 80] width 170 height 24
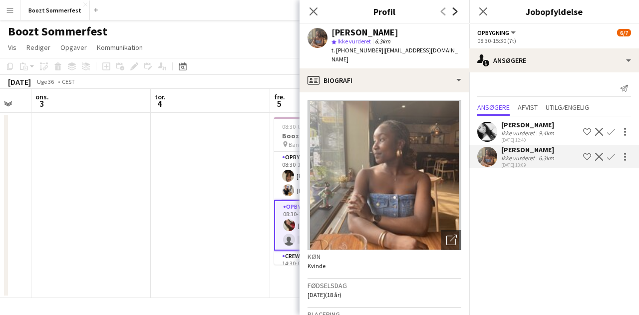
click at [456, 14] on icon "Næste" at bounding box center [455, 11] width 8 height 8
click at [455, 13] on icon at bounding box center [455, 11] width 5 height 8
click at [315, 13] on icon at bounding box center [313, 10] width 9 height 9
